Goal: Ask a question

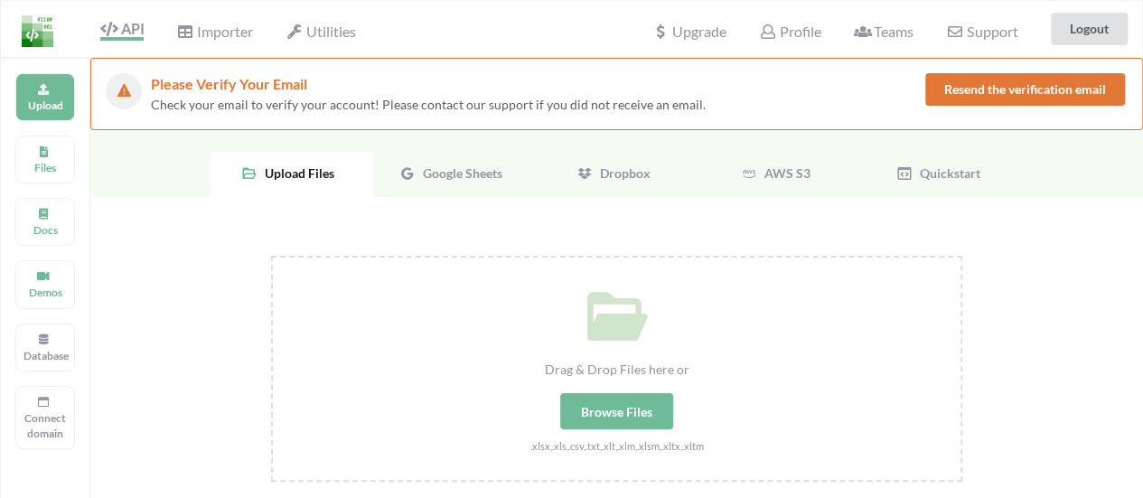
click at [1009, 88] on button "Resend the verification email" at bounding box center [1025, 89] width 200 height 33
click at [983, 33] on span "Support" at bounding box center [981, 30] width 71 height 19
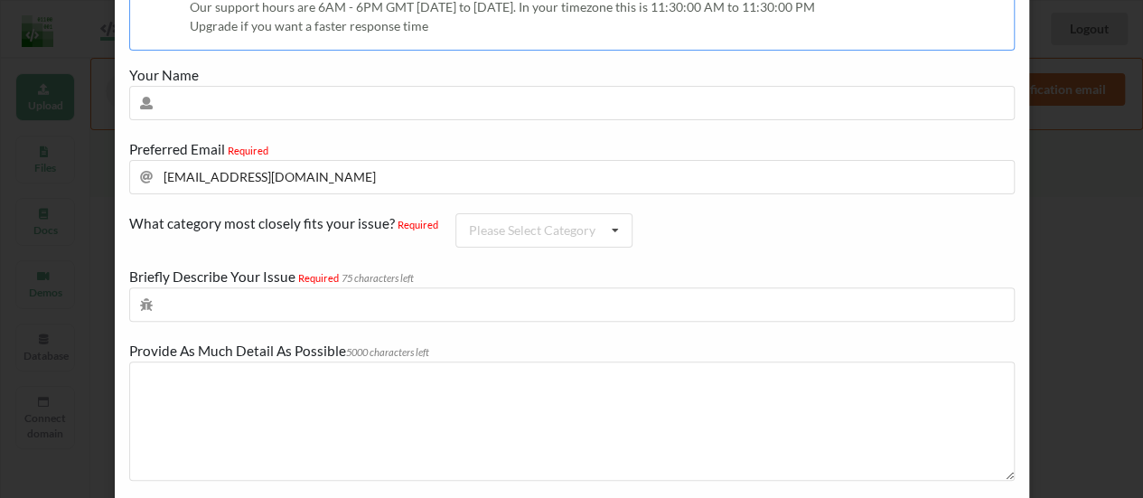
scroll to position [271, 0]
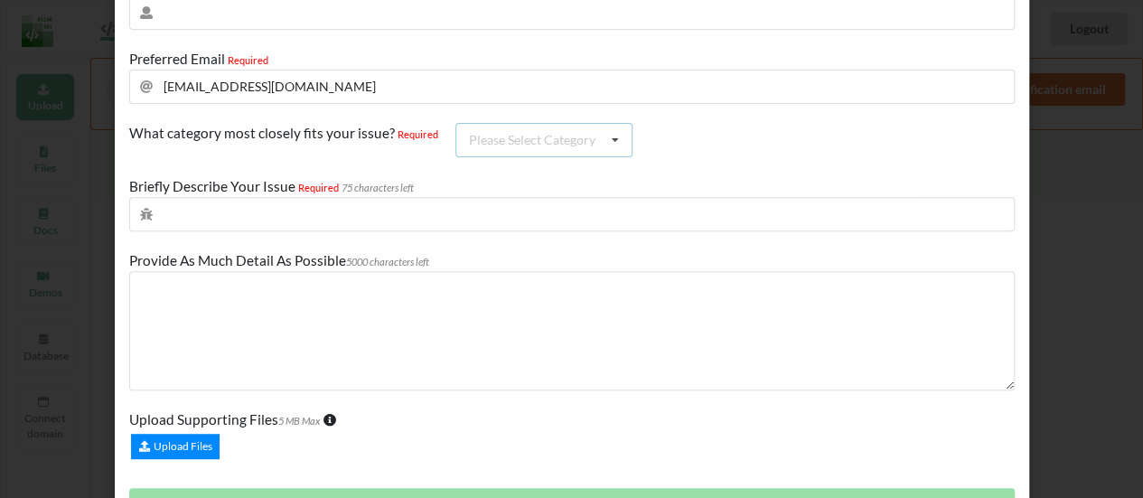
click at [569, 136] on div "Please Select Category" at bounding box center [532, 140] width 126 height 13
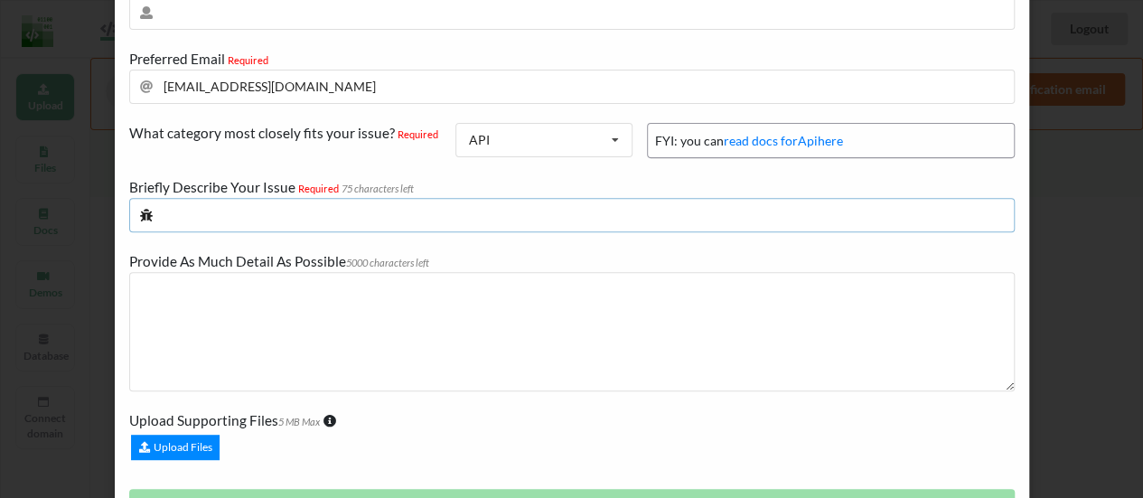
click at [262, 214] on input "text" at bounding box center [571, 215] width 885 height 34
click at [260, 205] on input "text" at bounding box center [571, 215] width 885 height 34
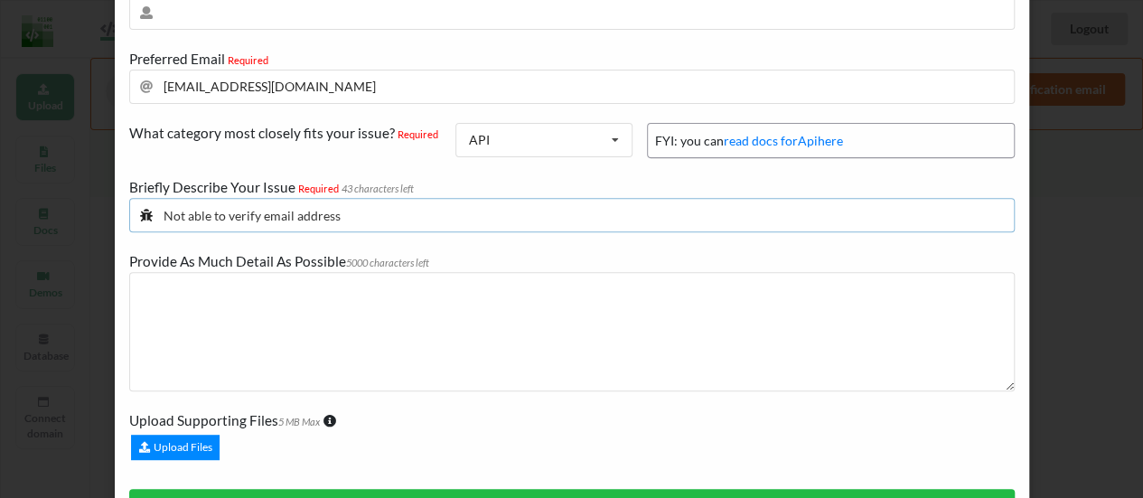
type input "Not able to verify email address"
click at [322, 285] on textarea at bounding box center [571, 331] width 885 height 119
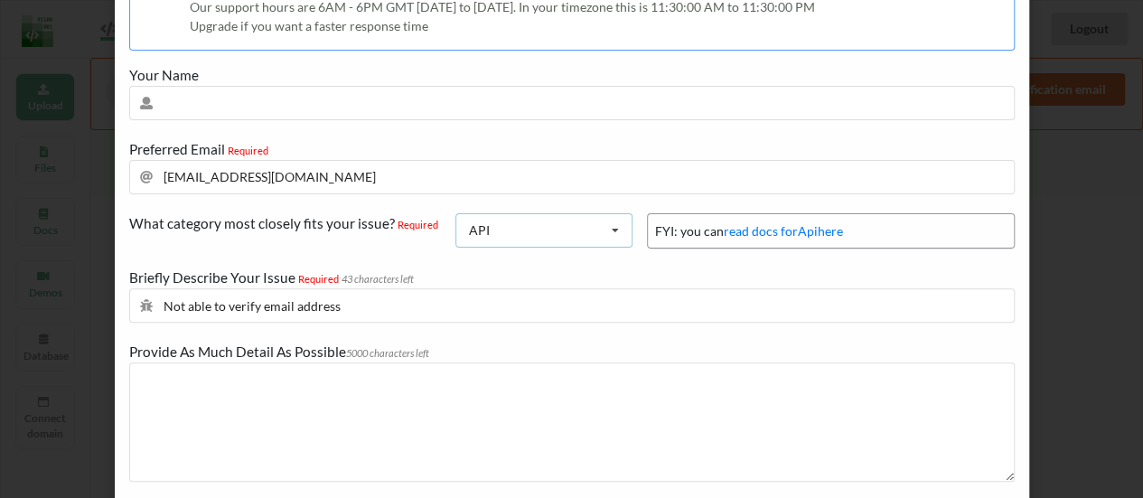
click at [588, 225] on div "API API Importer Billing Teams Database Utilities General" at bounding box center [543, 230] width 177 height 34
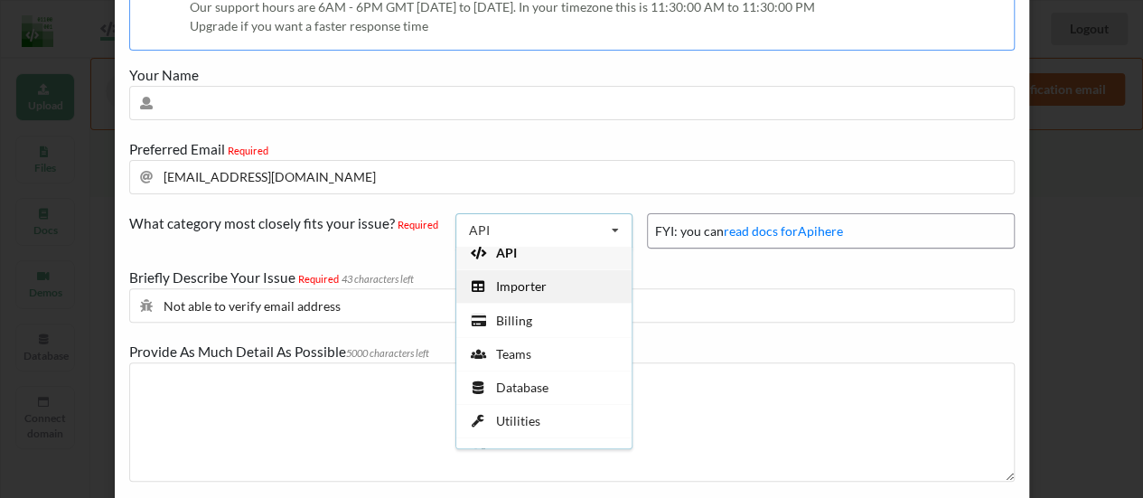
scroll to position [0, 0]
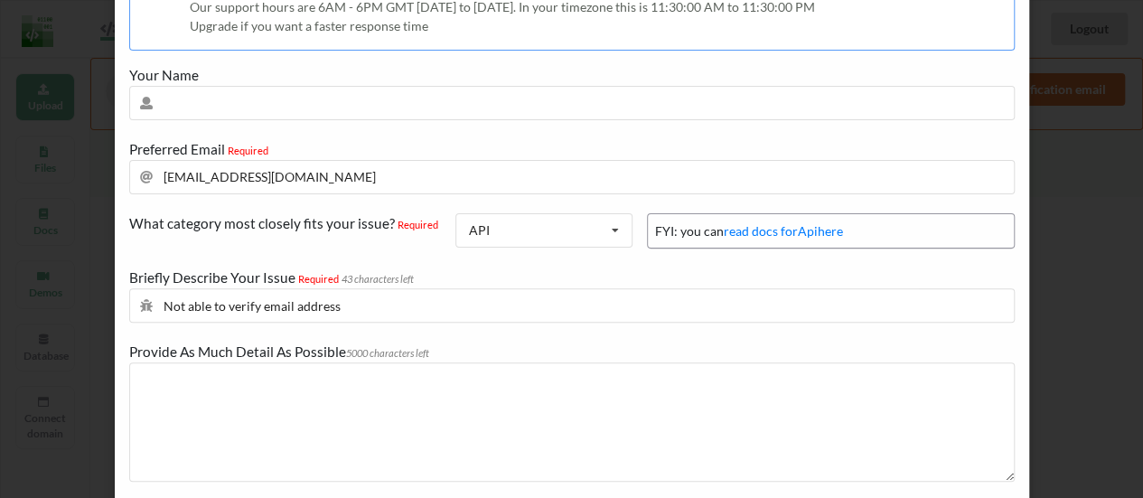
click at [691, 272] on div "You are on the FREE plan Your plan type does not guarantee a response from us. …" at bounding box center [571, 288] width 885 height 733
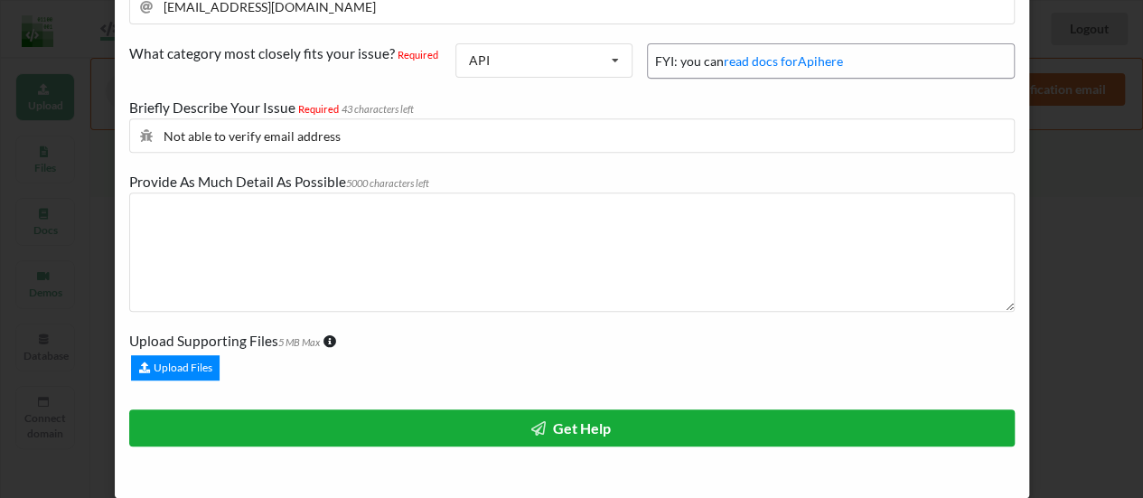
scroll to position [352, 0]
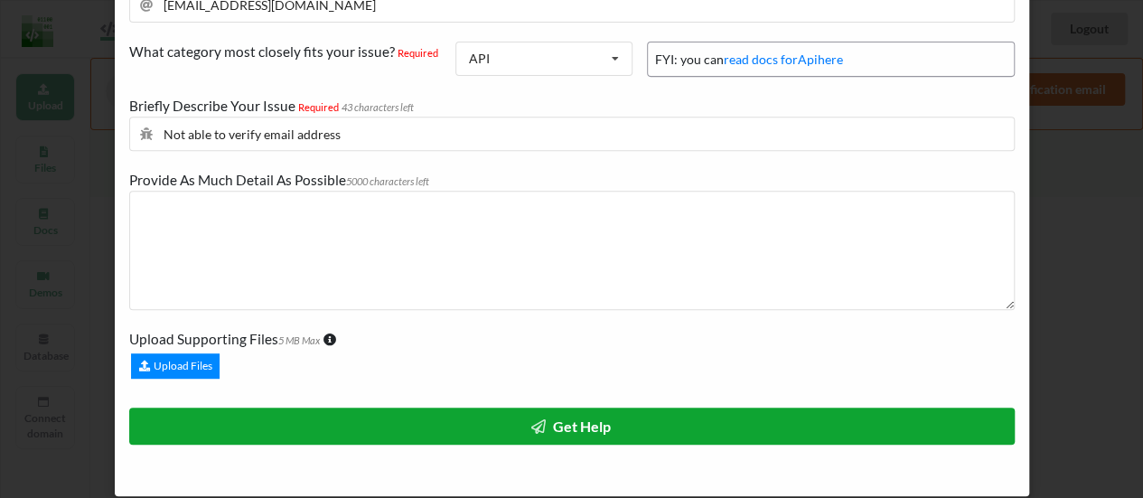
click at [324, 407] on button "Get Help" at bounding box center [571, 425] width 885 height 37
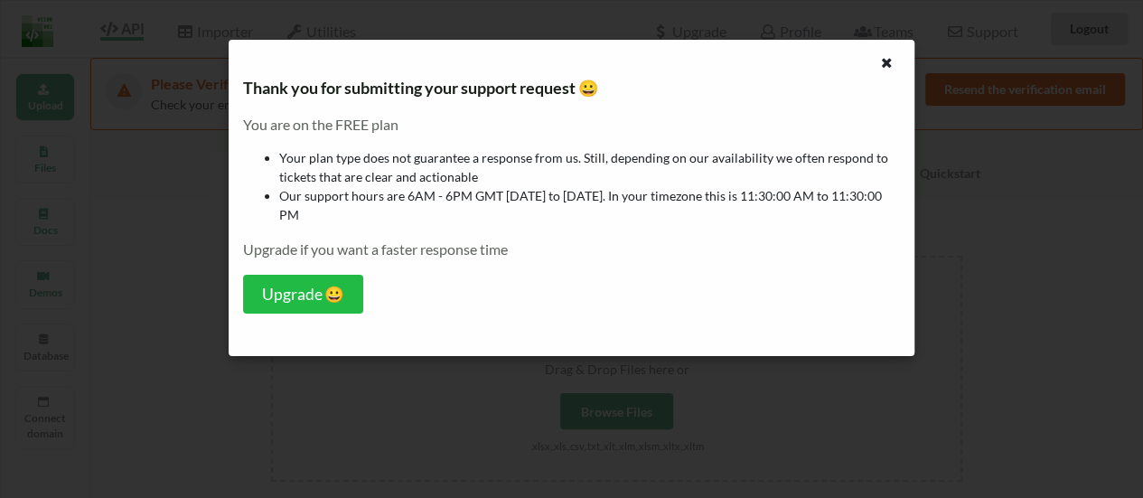
click at [888, 66] on icon at bounding box center [886, 60] width 15 height 13
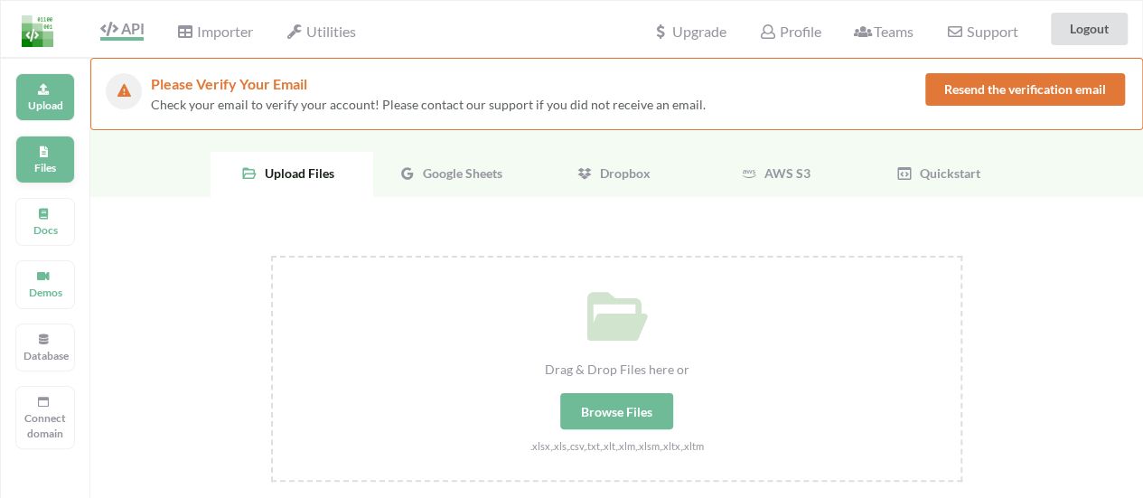
click at [42, 155] on icon at bounding box center [43, 149] width 13 height 11
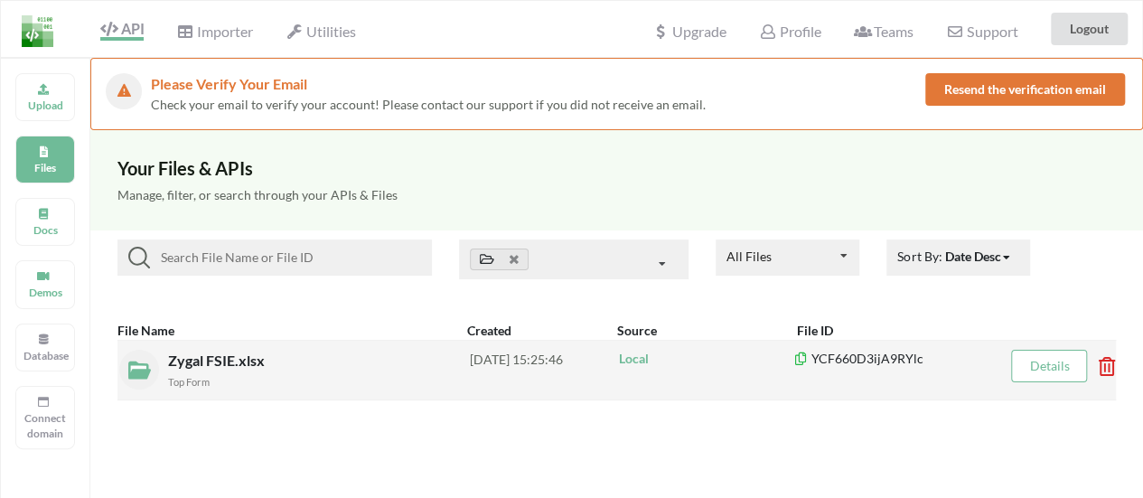
click at [210, 361] on span "Zygal FSIE.xlsx" at bounding box center [218, 359] width 100 height 17
